Goal: Task Accomplishment & Management: Use online tool/utility

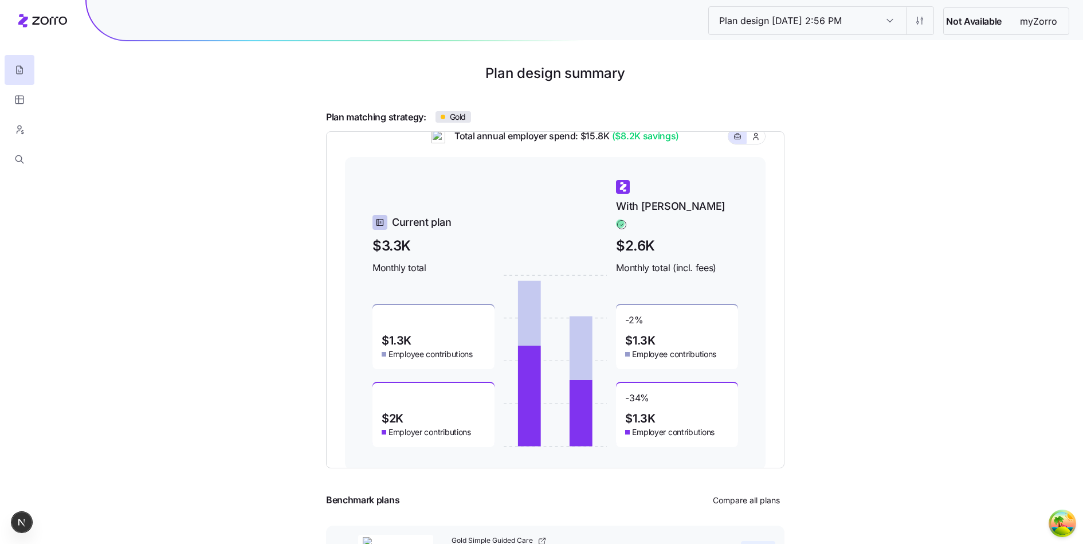
scroll to position [82, 0]
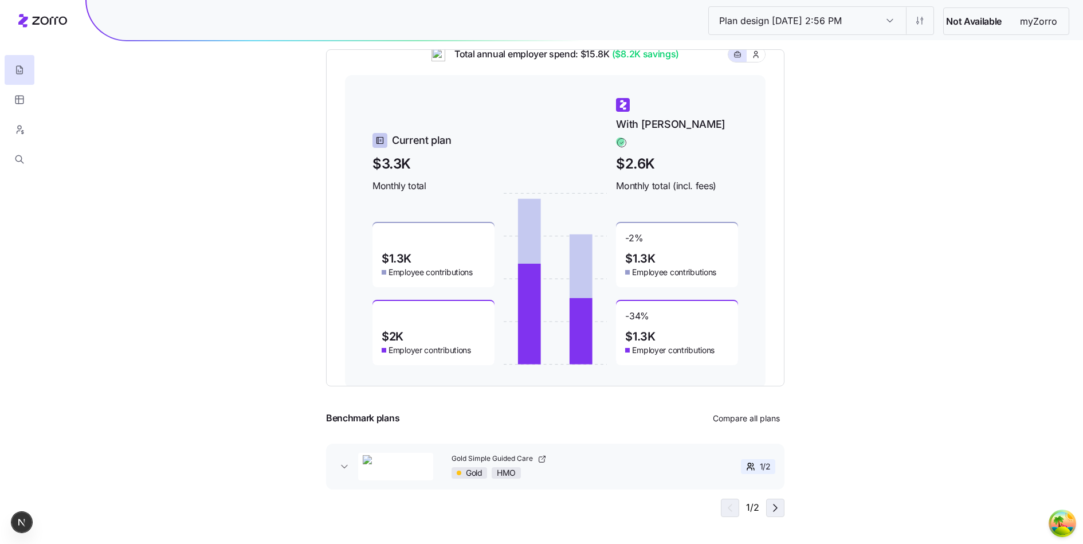
click at [771, 508] on icon "button" at bounding box center [775, 508] width 14 height 14
click at [736, 503] on span "button" at bounding box center [728, 507] width 17 height 17
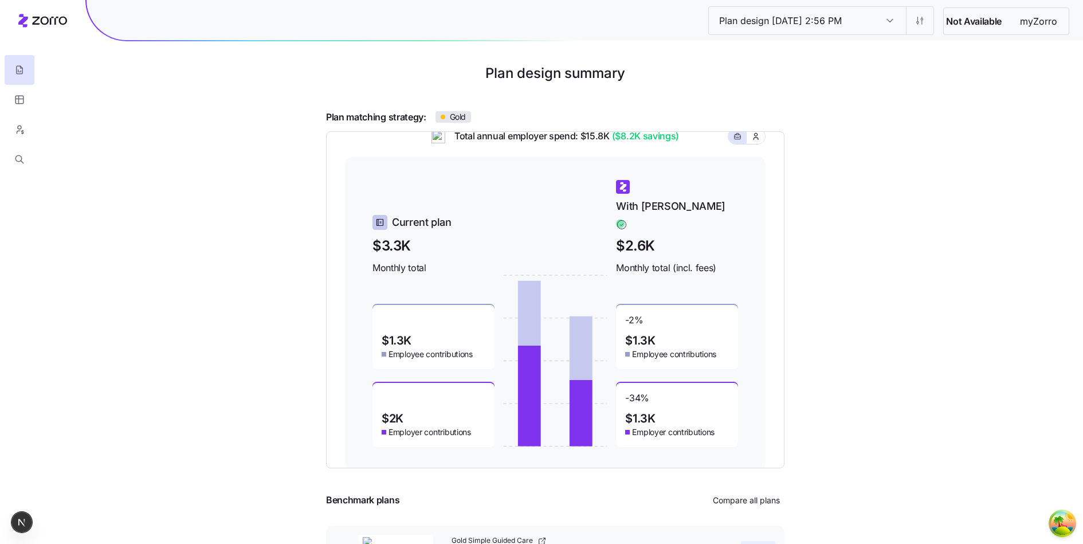
click at [806, 129] on div "Plan matching strategy: Gold Total annual employer spend: $15.8K ($8.2K savings…" at bounding box center [555, 354] width 1000 height 489
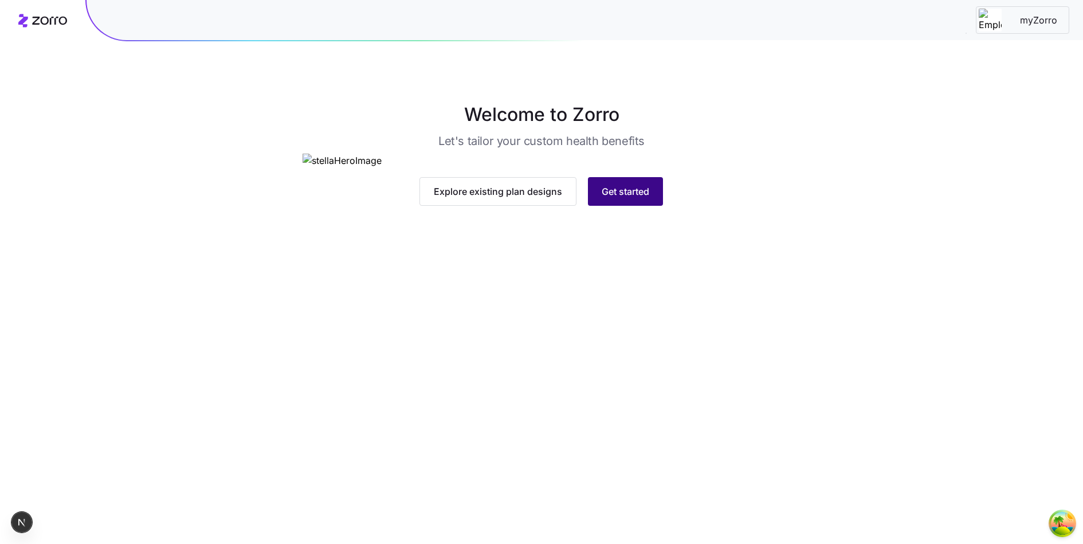
click at [649, 198] on span "Get started" at bounding box center [626, 191] width 48 height 14
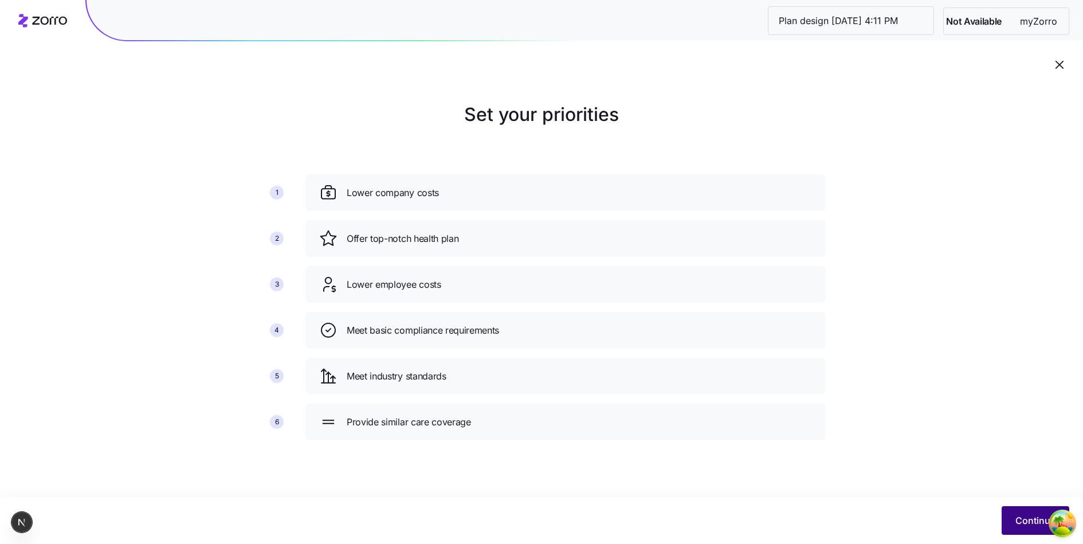
click at [1036, 508] on button "Continue" at bounding box center [1036, 520] width 68 height 29
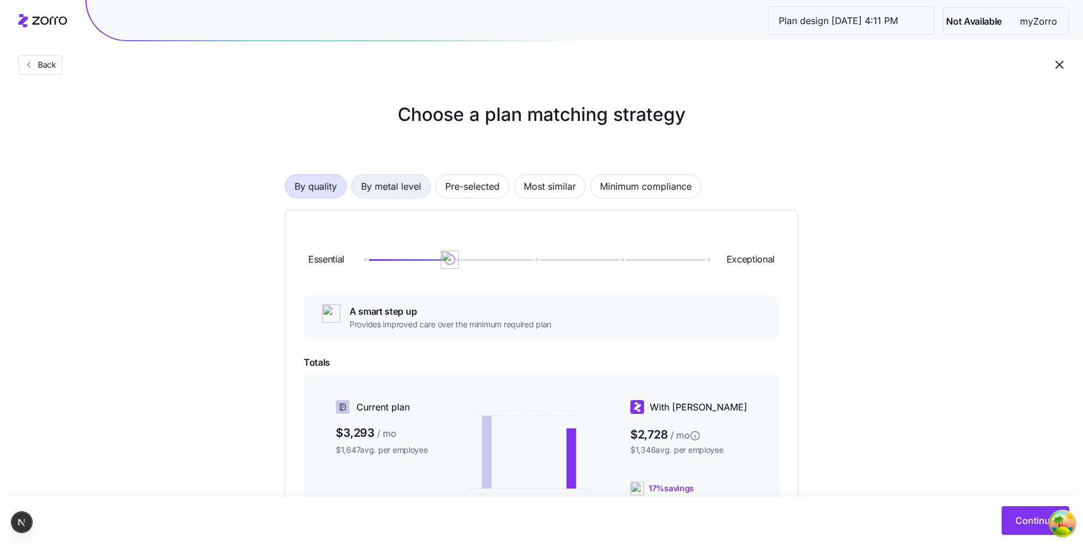
click at [413, 190] on span "By metal level" at bounding box center [391, 186] width 60 height 23
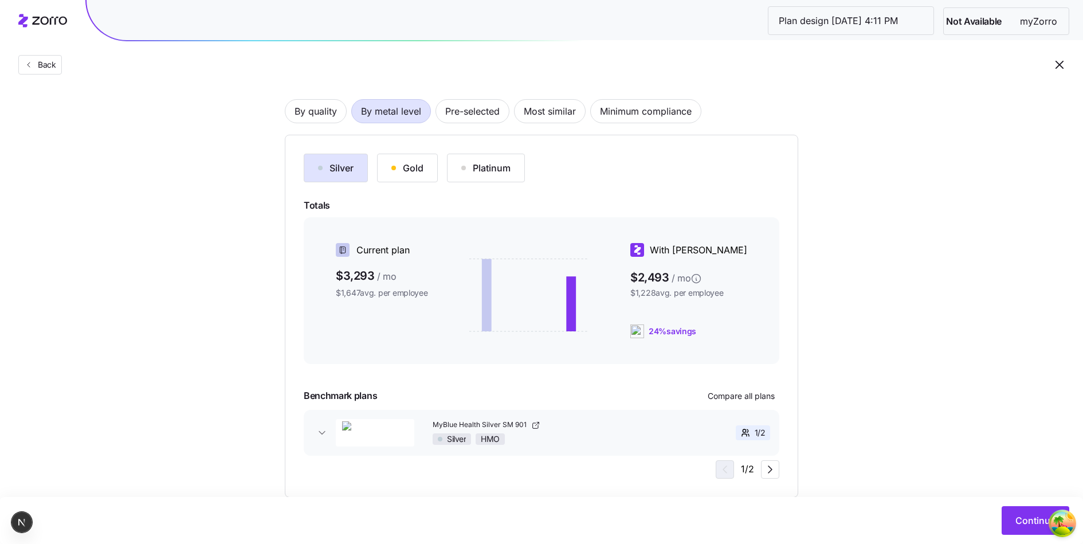
scroll to position [73, 0]
click at [335, 116] on span "By quality" at bounding box center [315, 113] width 42 height 23
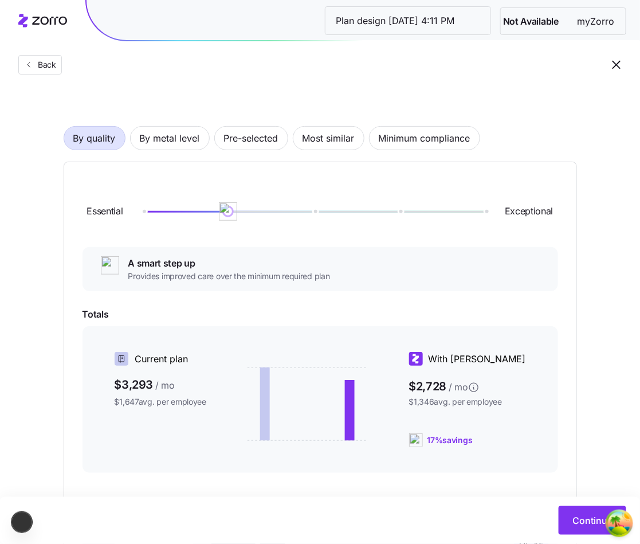
scroll to position [34, 0]
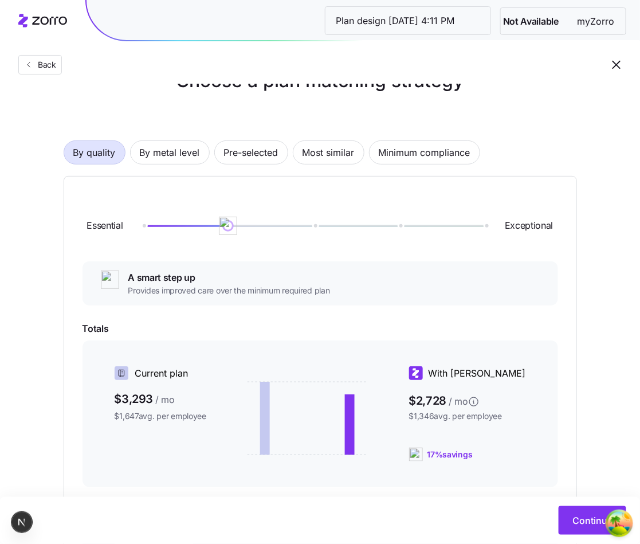
drag, startPoint x: 239, startPoint y: 230, endPoint x: 323, endPoint y: 232, distance: 83.1
click at [323, 232] on div "Essential Exceptional" at bounding box center [321, 226] width 476 height 62
drag, startPoint x: 227, startPoint y: 223, endPoint x: 320, endPoint y: 225, distance: 92.8
click at [321, 225] on img at bounding box center [313, 225] width 19 height 19
drag, startPoint x: 316, startPoint y: 225, endPoint x: 344, endPoint y: 238, distance: 31.0
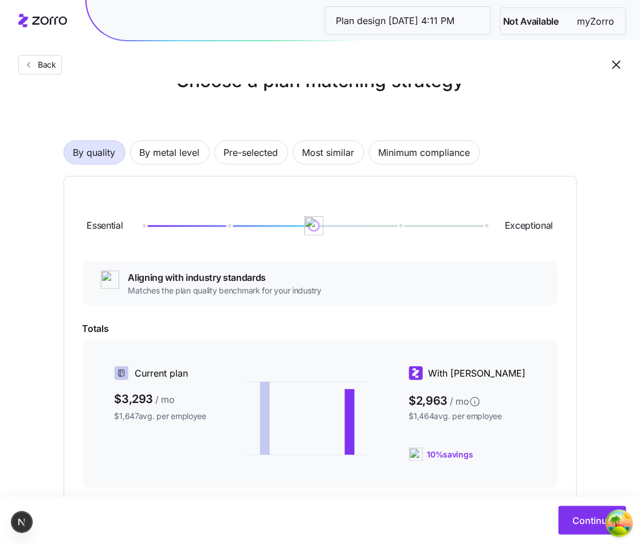
click at [344, 238] on div "Essential Exceptional" at bounding box center [321, 226] width 476 height 62
click at [347, 243] on div "Essential Exceptional" at bounding box center [321, 226] width 476 height 62
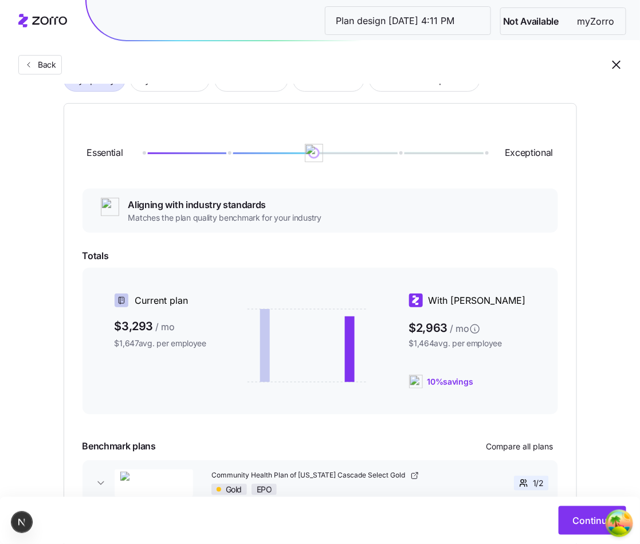
scroll to position [81, 0]
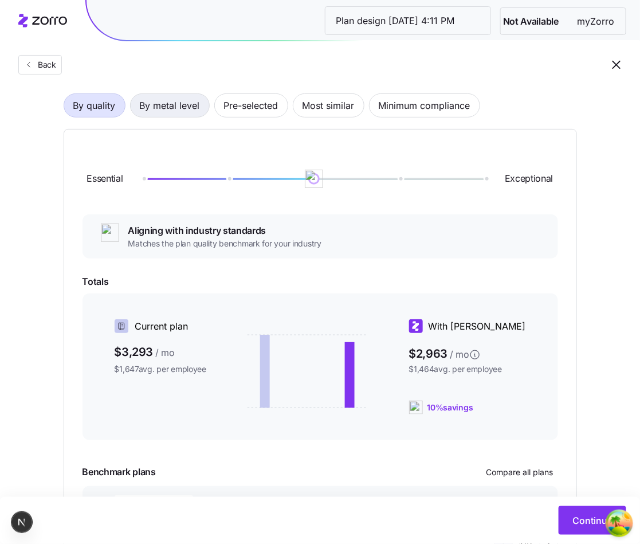
click at [198, 112] on span "By metal level" at bounding box center [170, 105] width 60 height 23
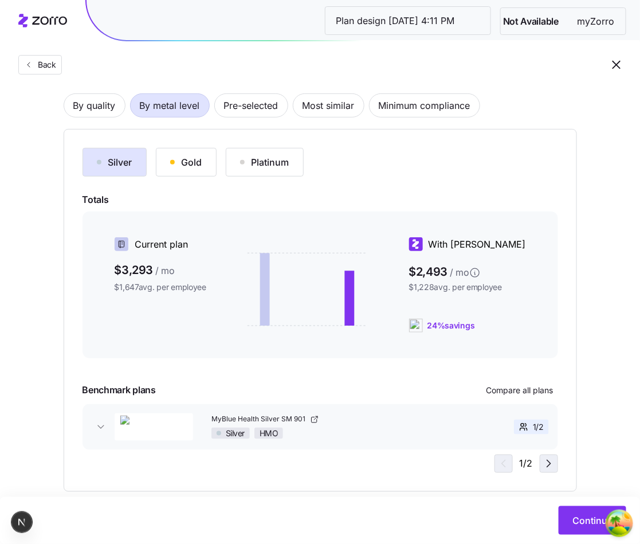
click at [547, 458] on icon "button" at bounding box center [549, 464] width 14 height 14
click at [547, 458] on div "2 / 2" at bounding box center [525, 463] width 65 height 18
click at [499, 457] on icon "button" at bounding box center [502, 464] width 14 height 14
click at [197, 175] on button "Gold" at bounding box center [186, 162] width 61 height 29
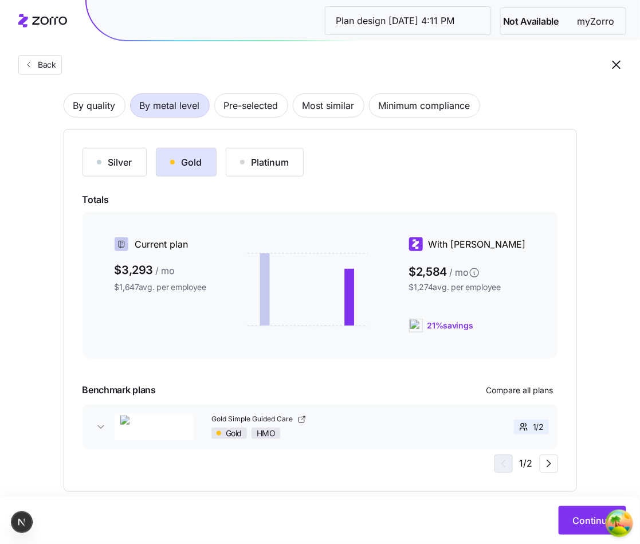
click at [256, 170] on button "Platinum" at bounding box center [265, 162] width 78 height 29
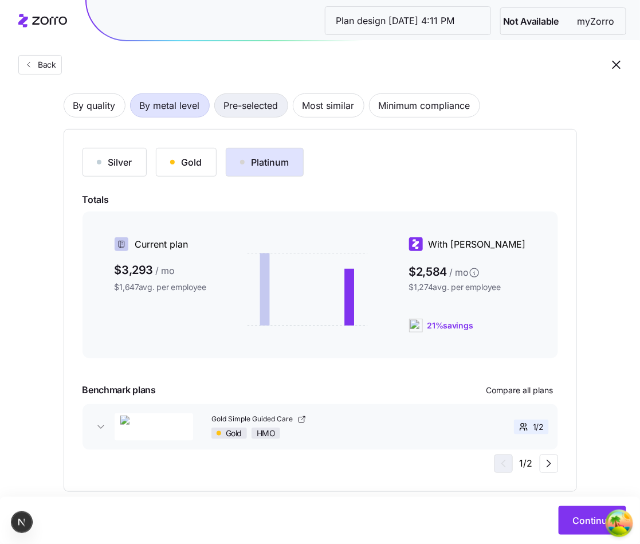
click at [248, 110] on span "Pre-selected" at bounding box center [251, 105] width 54 height 23
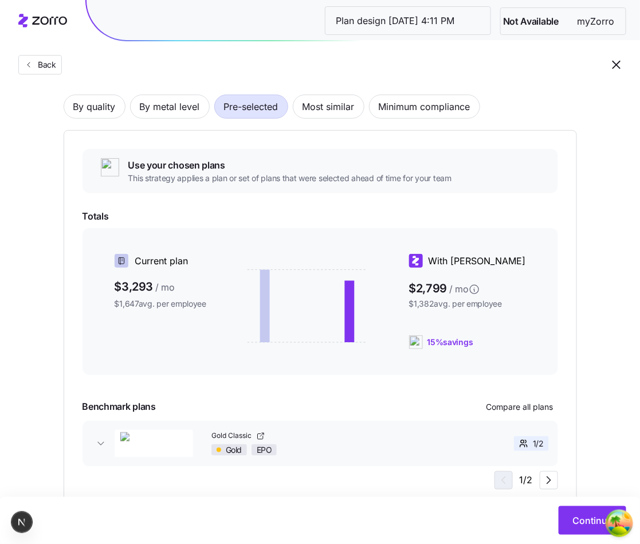
scroll to position [77, 0]
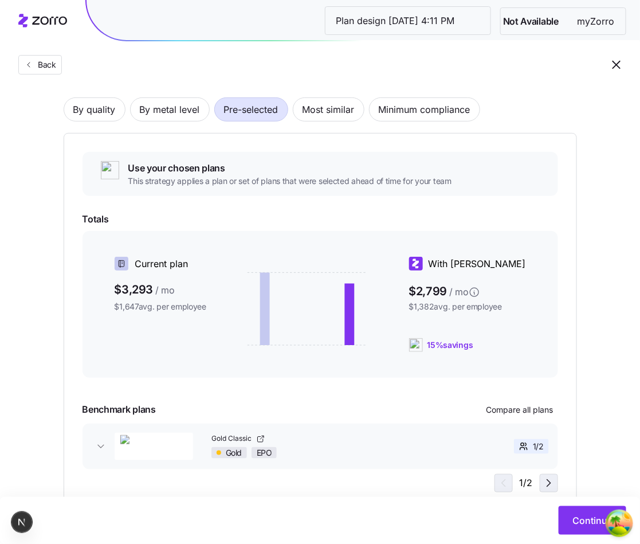
click at [547, 480] on icon "button" at bounding box center [549, 483] width 14 height 14
click at [510, 483] on span "button" at bounding box center [501, 482] width 17 height 17
click at [316, 115] on span "Most similar" at bounding box center [329, 109] width 52 height 23
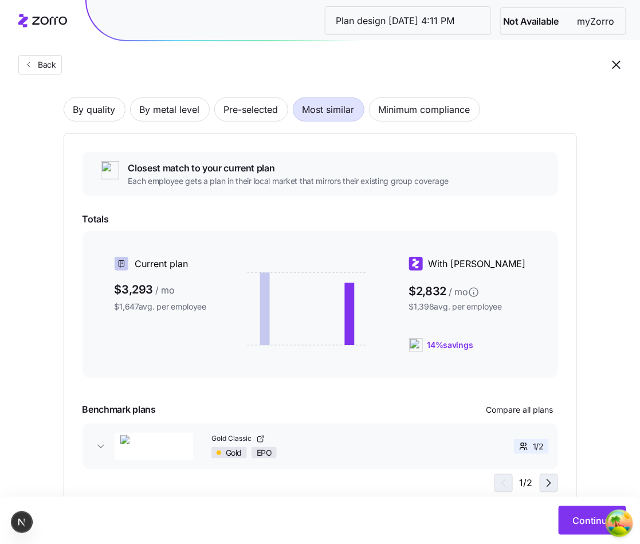
click at [544, 488] on icon "button" at bounding box center [549, 483] width 14 height 14
click at [436, 108] on span "Minimum compliance" at bounding box center [425, 109] width 92 height 23
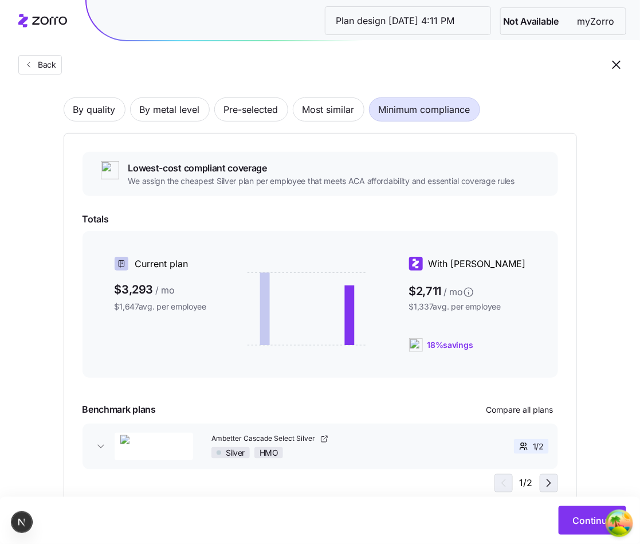
click at [547, 482] on icon "button" at bounding box center [549, 483] width 14 height 14
click at [499, 483] on icon "button" at bounding box center [502, 483] width 14 height 14
click at [321, 123] on div "By quality By metal level Pre-selected Most similar Minimum compliance Lowest-c…" at bounding box center [320, 286] width 513 height 450
click at [321, 121] on div "By quality By metal level Pre-selected Most similar Minimum compliance Lowest-c…" at bounding box center [320, 286] width 513 height 450
click at [319, 119] on span "Most similar" at bounding box center [329, 109] width 52 height 23
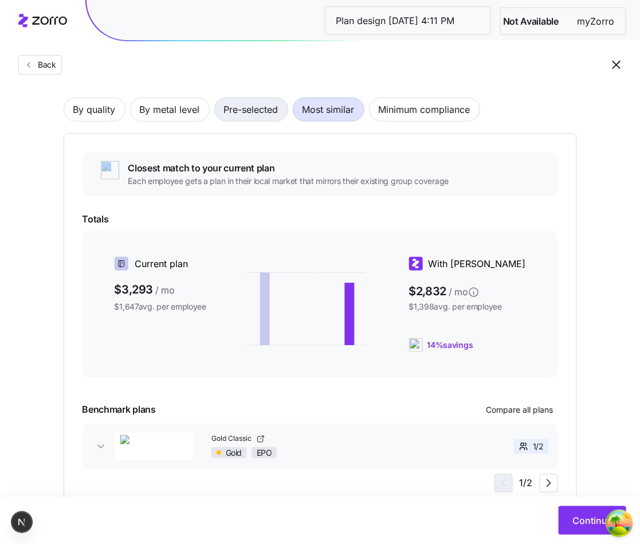
click at [272, 116] on span "Pre-selected" at bounding box center [251, 109] width 54 height 23
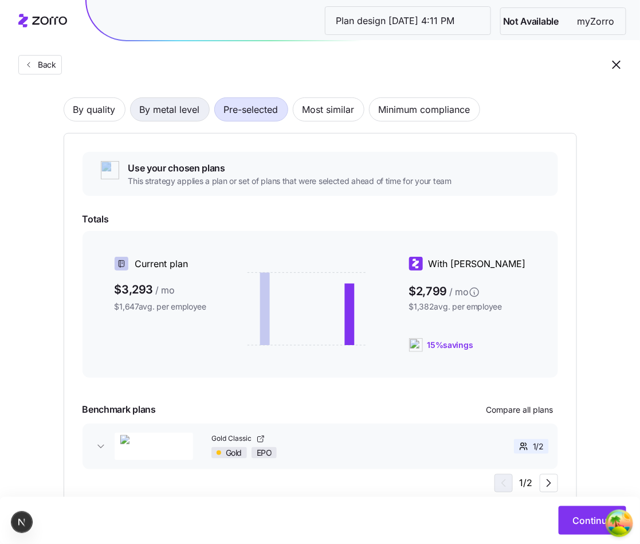
click at [164, 113] on span "By metal level" at bounding box center [170, 109] width 60 height 23
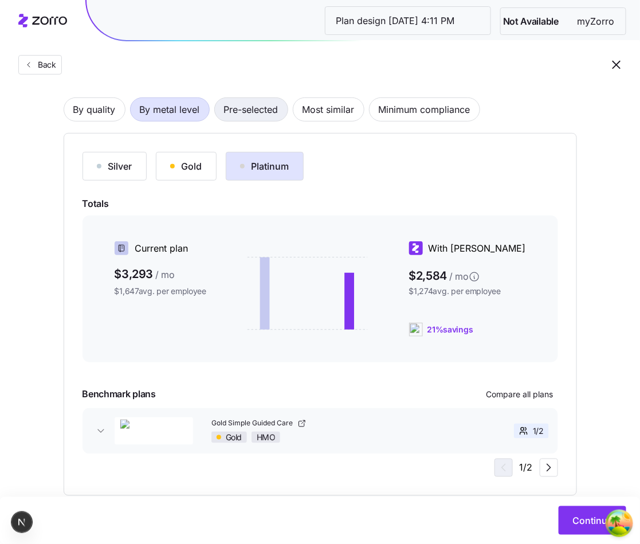
click at [232, 112] on span "Pre-selected" at bounding box center [251, 109] width 54 height 23
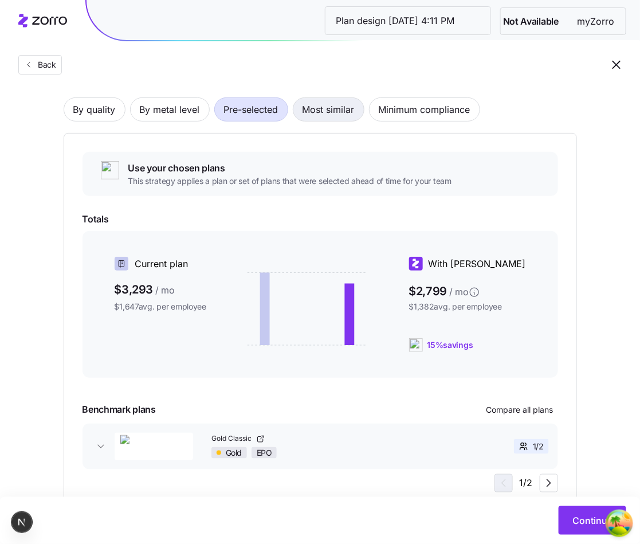
click at [332, 103] on span "Most similar" at bounding box center [329, 109] width 52 height 23
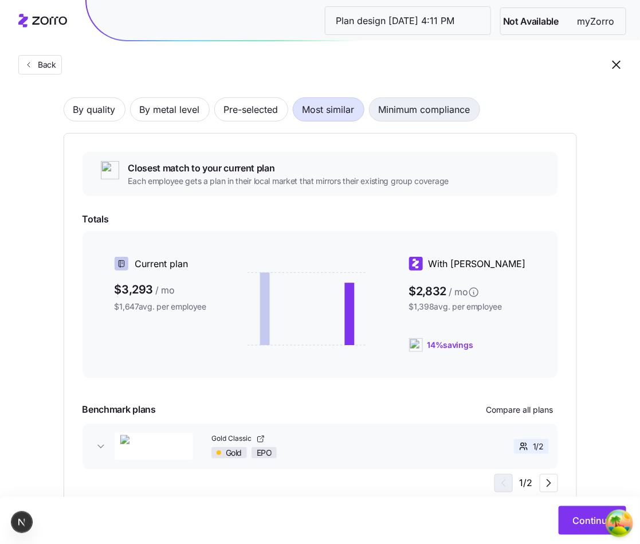
click at [384, 107] on span "Minimum compliance" at bounding box center [425, 109] width 92 height 23
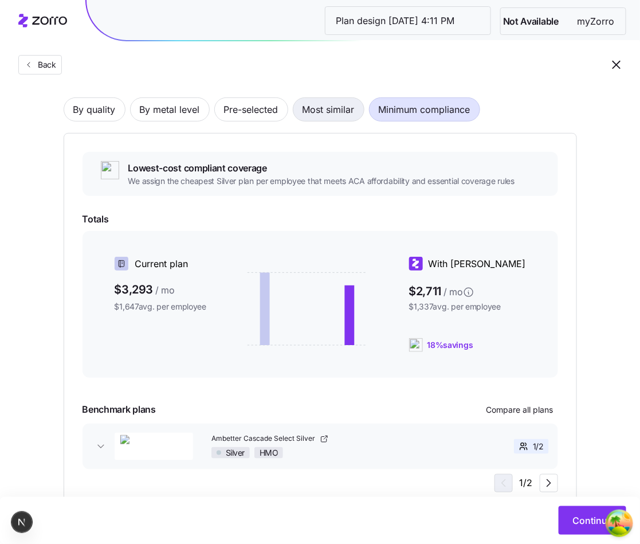
click at [339, 112] on span "Most similar" at bounding box center [329, 109] width 52 height 23
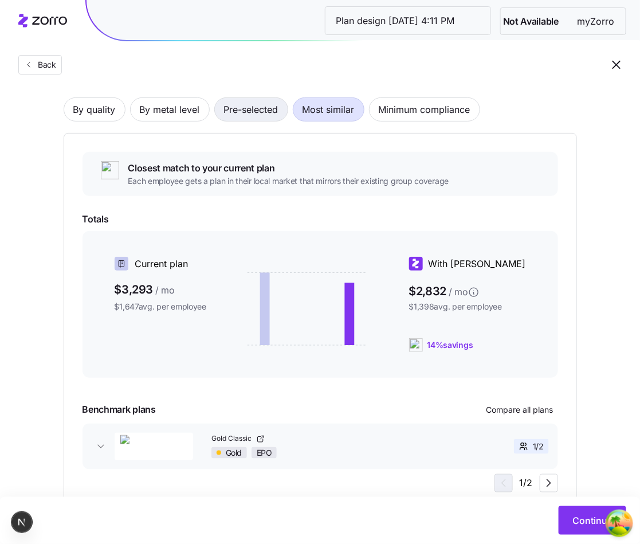
click at [275, 112] on span "Pre-selected" at bounding box center [251, 109] width 54 height 23
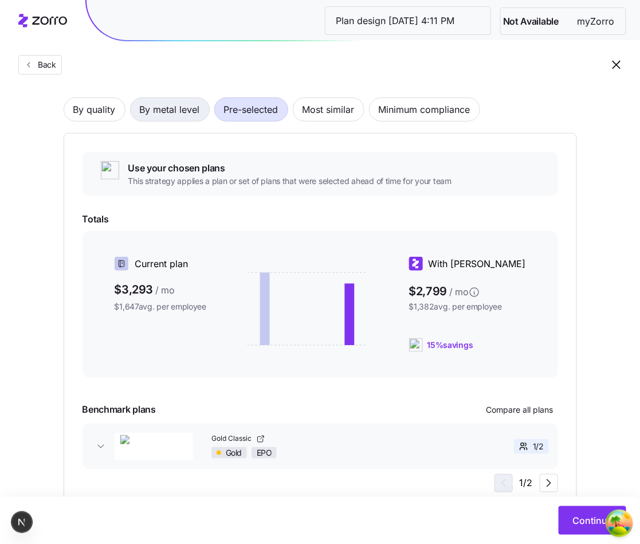
click at [175, 110] on span "By metal level" at bounding box center [170, 109] width 60 height 23
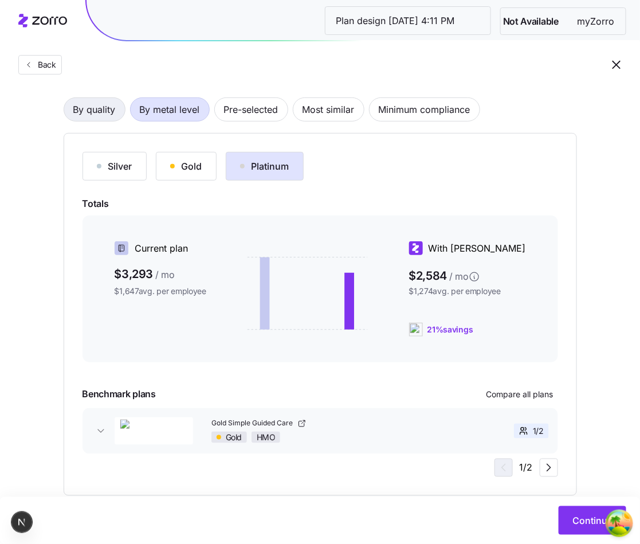
click at [92, 115] on span "By quality" at bounding box center [94, 109] width 42 height 23
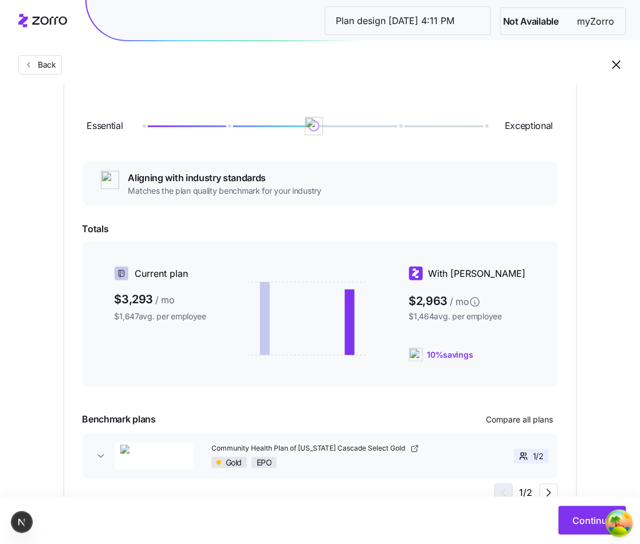
scroll to position [140, 0]
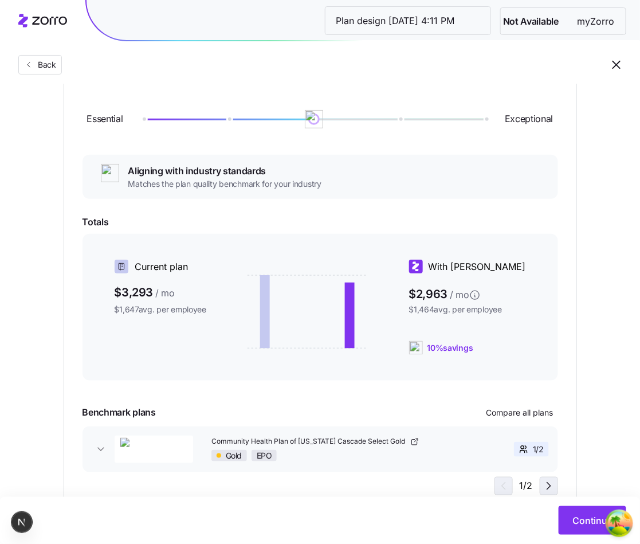
click at [547, 481] on icon "button" at bounding box center [549, 486] width 14 height 14
click at [497, 487] on icon "button" at bounding box center [502, 486] width 14 height 14
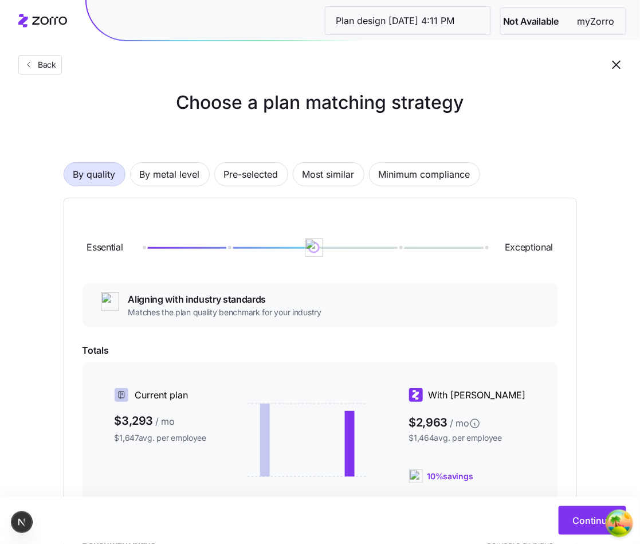
scroll to position [9, 0]
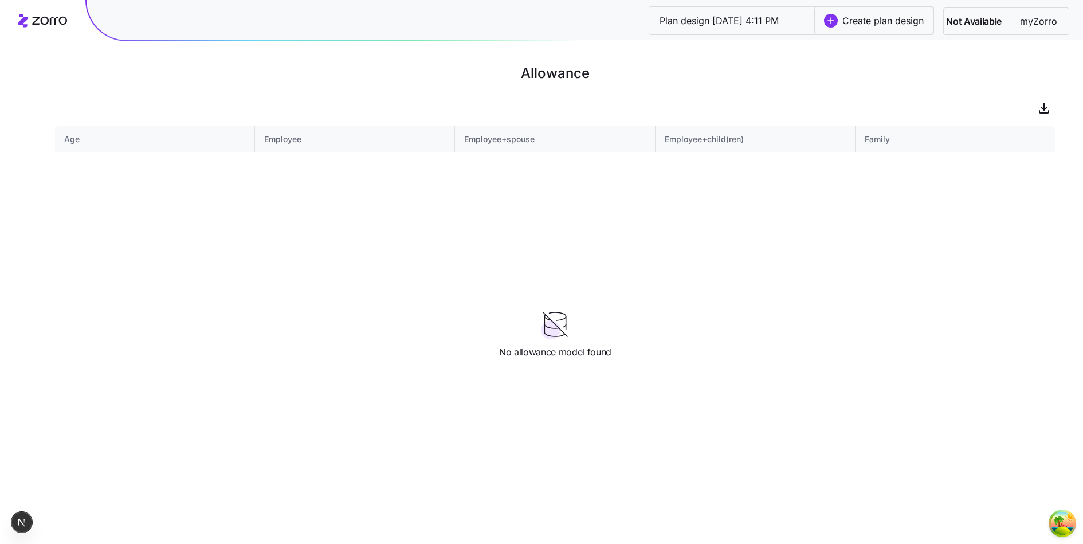
click at [42, 26] on icon at bounding box center [42, 21] width 49 height 14
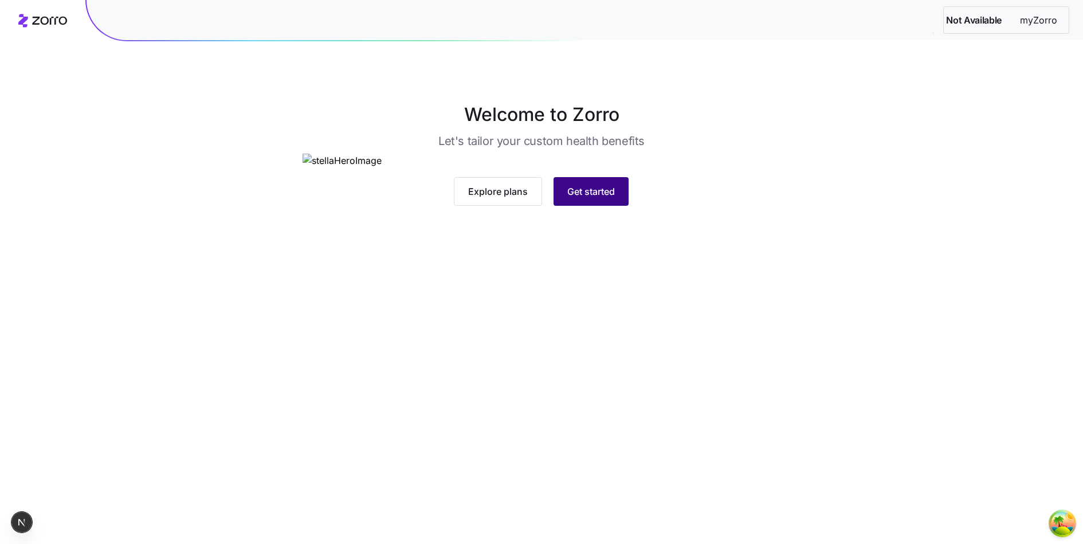
click at [560, 206] on button "Get started" at bounding box center [590, 191] width 75 height 29
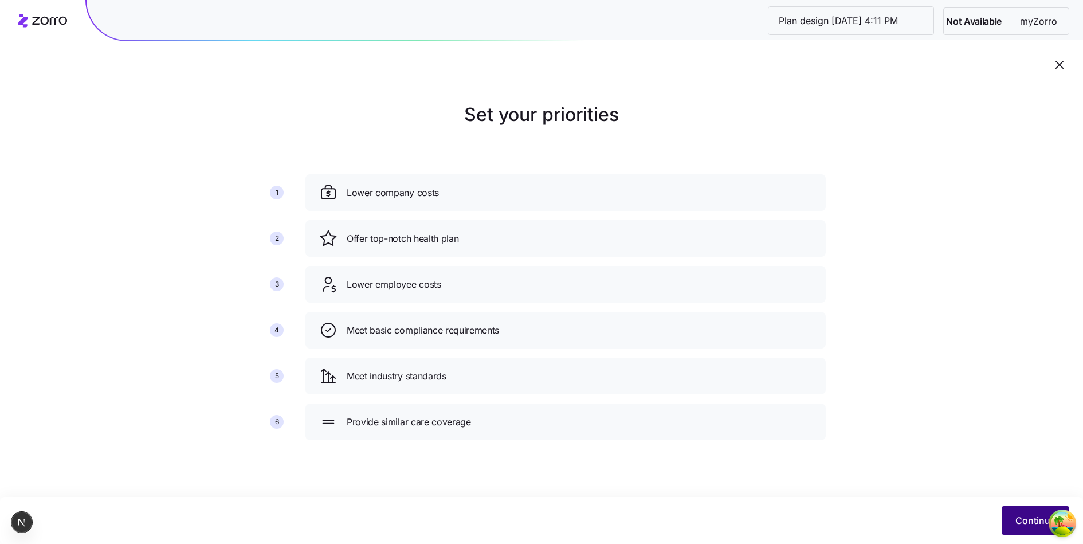
click at [1009, 517] on button "Continue" at bounding box center [1036, 520] width 68 height 29
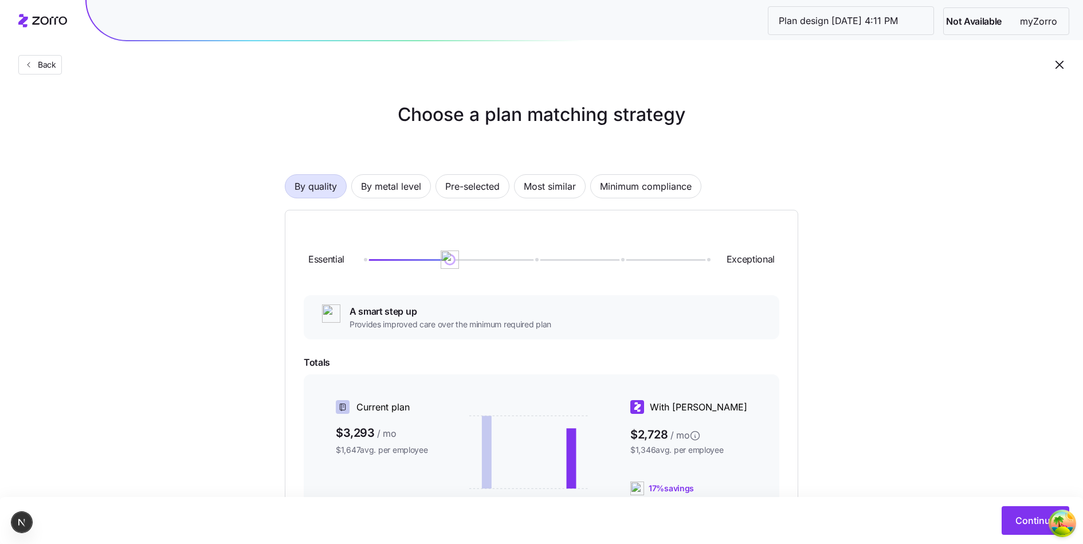
click at [1009, 517] on button "Continue" at bounding box center [1036, 520] width 68 height 29
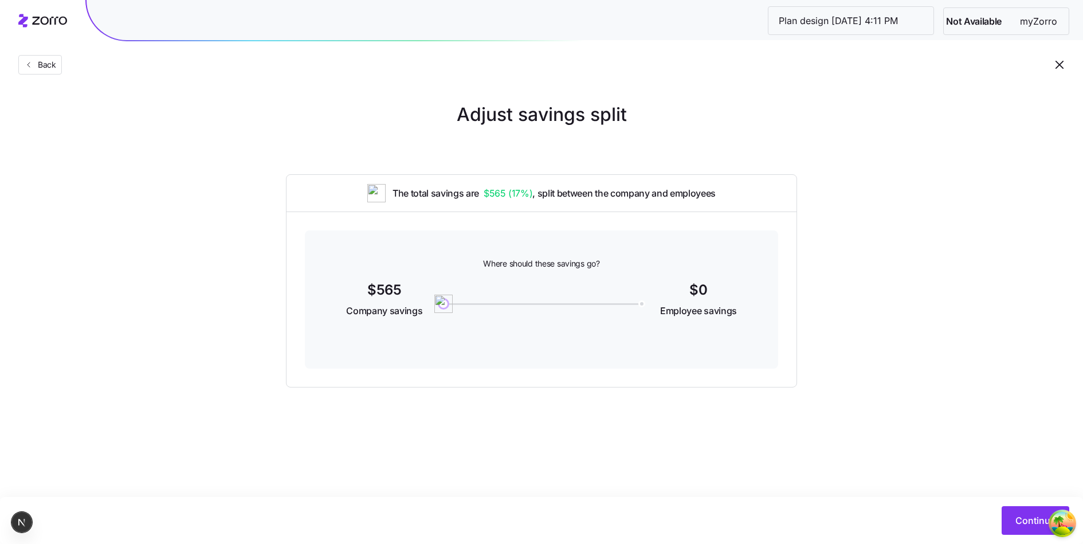
click at [1009, 517] on button "Continue" at bounding box center [1036, 520] width 68 height 29
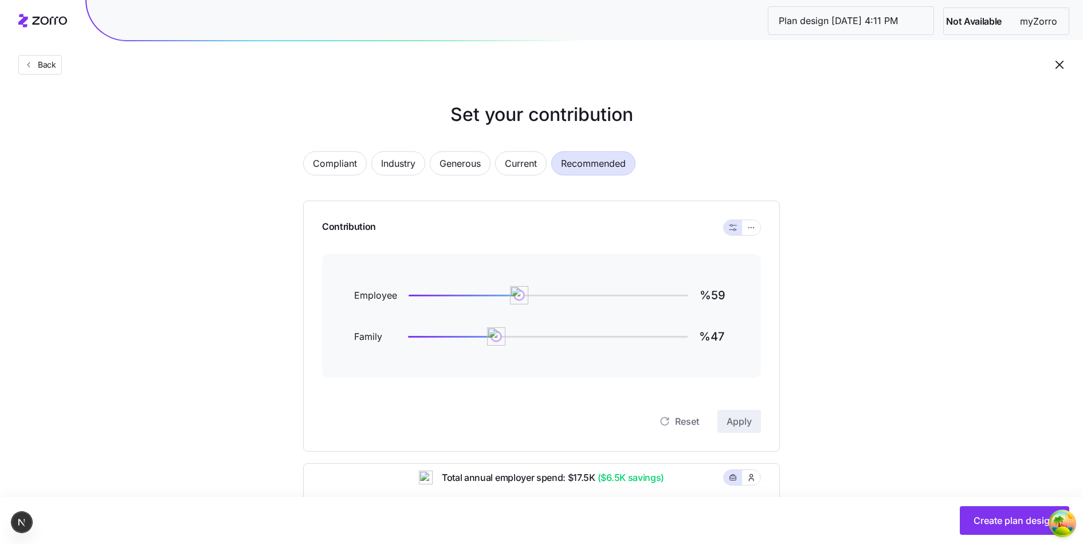
click at [1009, 517] on span "Create plan design" at bounding box center [1014, 520] width 82 height 14
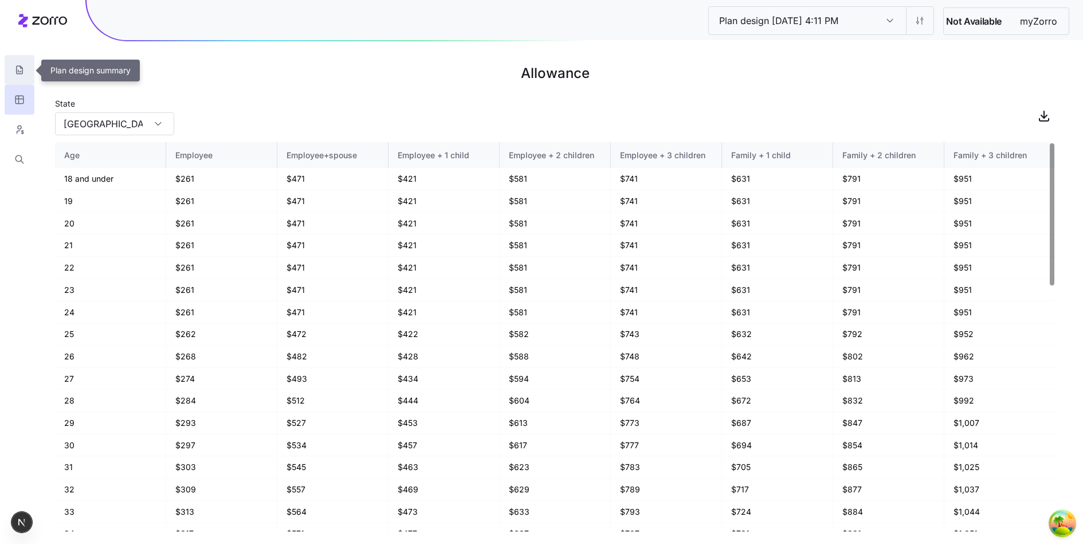
click at [23, 73] on icon "button" at bounding box center [19, 69] width 10 height 11
